Goal: Task Accomplishment & Management: Use online tool/utility

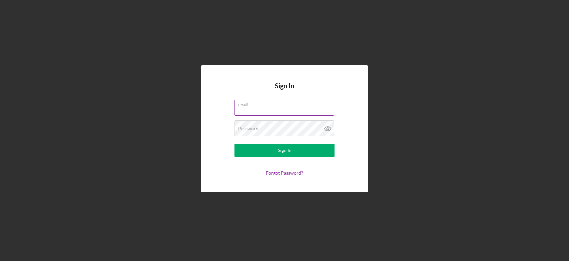
click at [274, 109] on input "Email" at bounding box center [284, 108] width 100 height 16
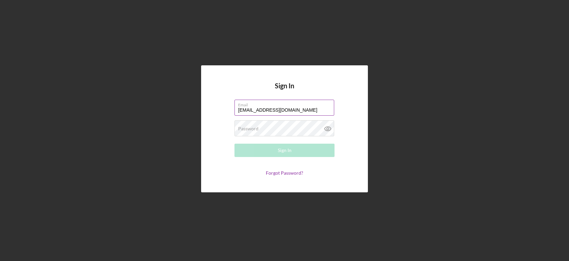
type input "[EMAIL_ADDRESS][DOMAIN_NAME]"
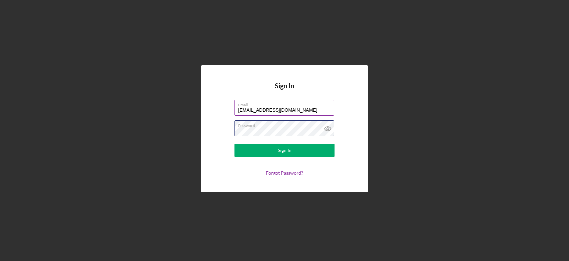
click at [234, 144] on button "Sign In" at bounding box center [284, 150] width 100 height 13
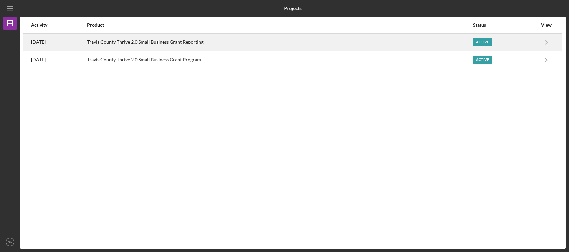
click at [489, 40] on div "Active" at bounding box center [482, 42] width 19 height 8
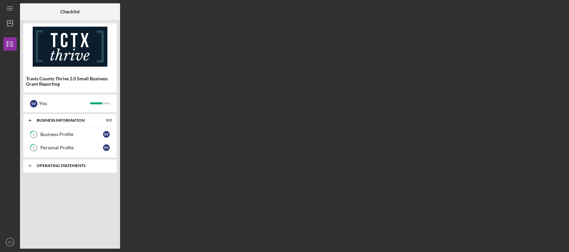
click at [76, 169] on div "Icon/Expander Operating Statements 9 / 13" at bounding box center [69, 165] width 93 height 13
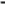
scroll to position [108, 0]
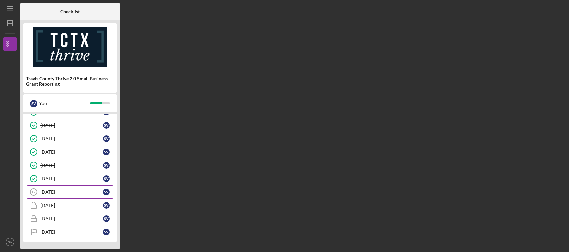
click at [54, 192] on div "[DATE]" at bounding box center [71, 191] width 63 height 5
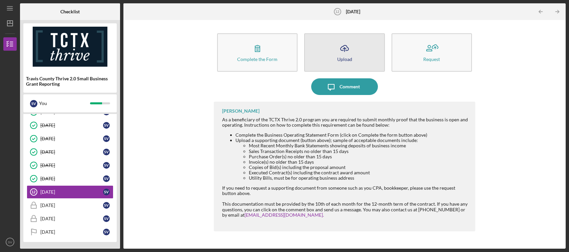
click at [346, 50] on icon "button" at bounding box center [344, 47] width 8 height 5
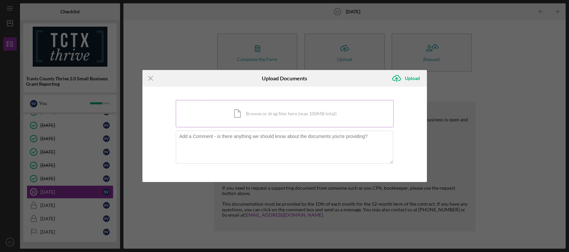
click at [291, 111] on div "Icon/Document Browse or drag files here (max 100MB total) Tap to choose files o…" at bounding box center [285, 113] width 218 height 27
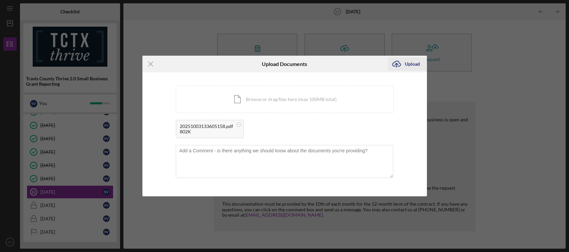
click at [413, 63] on div "Upload" at bounding box center [412, 63] width 15 height 13
